Goal: Task Accomplishment & Management: Use online tool/utility

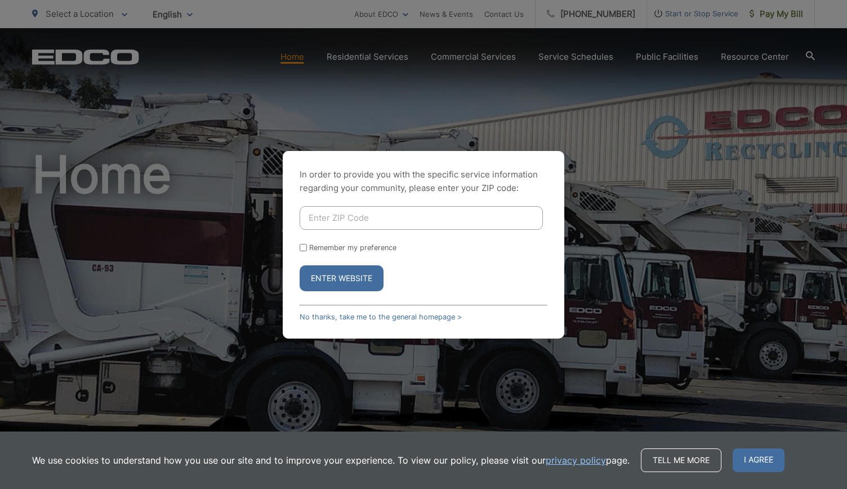
click at [332, 211] on input "Enter ZIP Code" at bounding box center [421, 218] width 243 height 24
type input "92024"
click at [301, 245] on input "Remember my preference" at bounding box center [303, 247] width 7 height 7
checkbox input "true"
click at [348, 273] on button "Enter Website" at bounding box center [342, 278] width 84 height 26
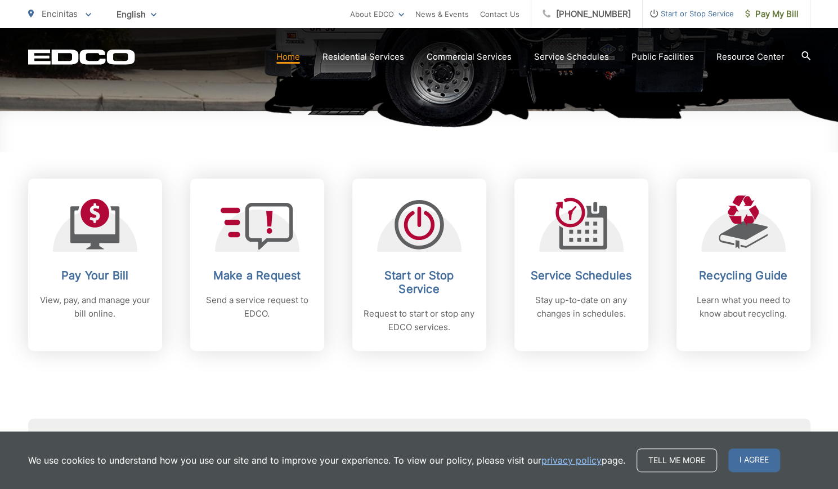
scroll to position [383, 0]
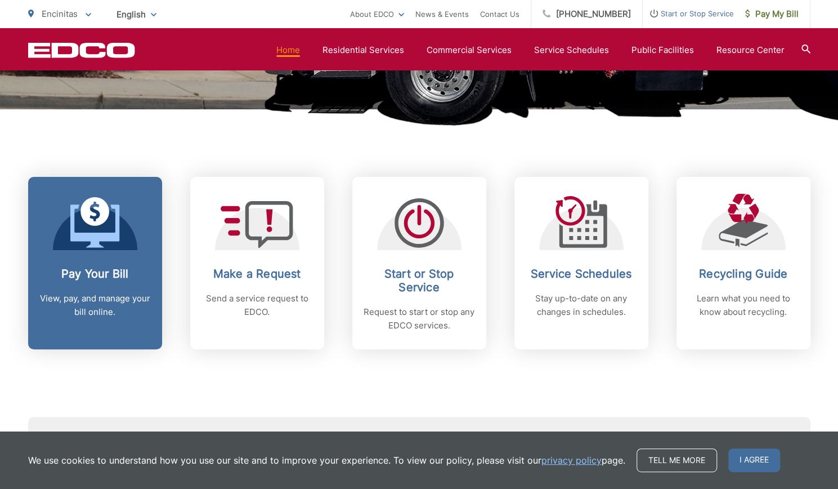
click at [108, 272] on h2 "Pay Your Bill" at bounding box center [94, 274] width 111 height 14
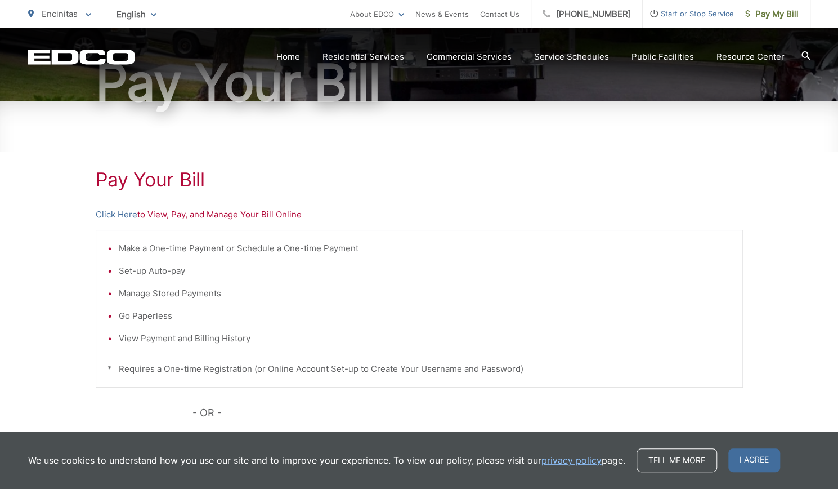
scroll to position [149, 0]
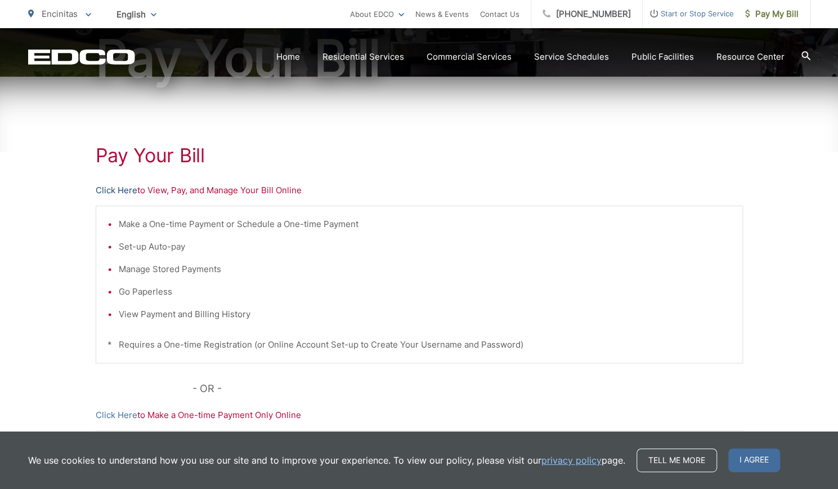
click at [132, 191] on link "Click Here" at bounding box center [117, 191] width 42 height 14
